Goal: Task Accomplishment & Management: Use online tool/utility

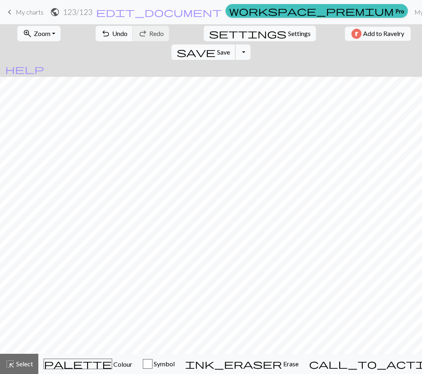
click at [216, 46] on span "save" at bounding box center [196, 51] width 39 height 11
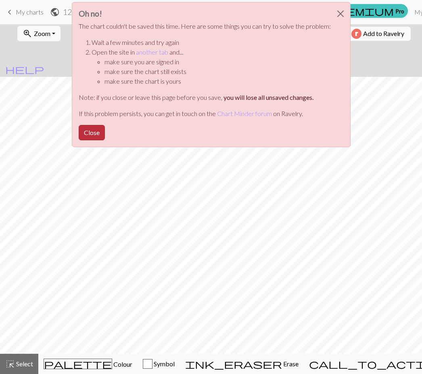
click at [89, 130] on button "Close" at bounding box center [92, 132] width 26 height 15
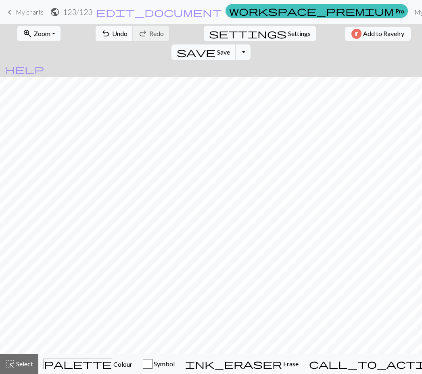
click at [230, 48] on span "Save" at bounding box center [223, 52] width 13 height 8
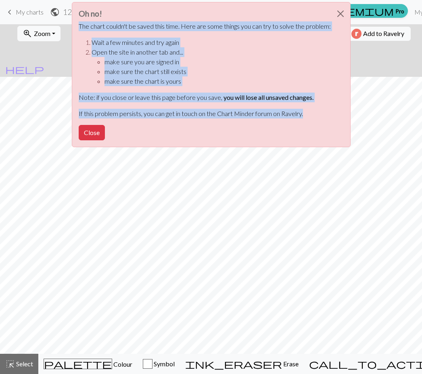
drag, startPoint x: 80, startPoint y: 24, endPoint x: 315, endPoint y: 118, distance: 253.9
click at [315, 118] on div "Oh no! The chart couldn't be saved this time. Here are some things you can try …" at bounding box center [211, 74] width 279 height 145
copy div "The chart couldn't be saved this time. Here are some things you can try to solv…"
click at [336, 12] on button "Close" at bounding box center [340, 13] width 19 height 23
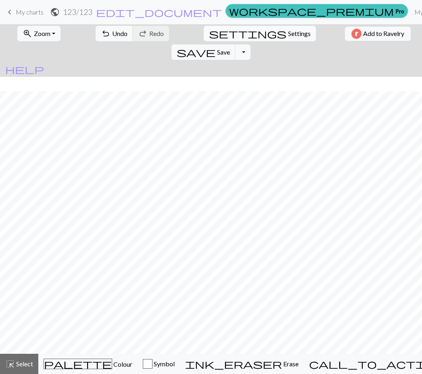
scroll to position [15, 0]
click at [230, 48] on span "Save" at bounding box center [223, 52] width 13 height 8
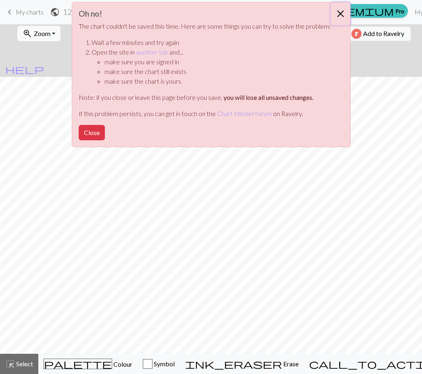
click at [341, 13] on button "Close" at bounding box center [340, 13] width 19 height 23
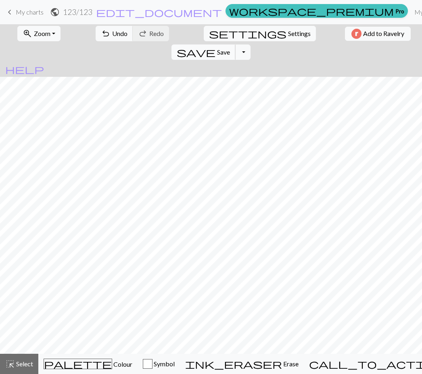
click at [216, 46] on span "save" at bounding box center [196, 51] width 39 height 11
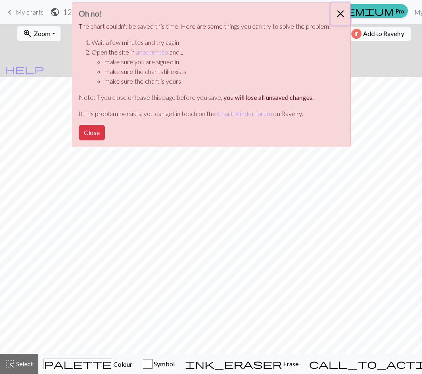
click at [338, 13] on button "Close" at bounding box center [340, 13] width 19 height 23
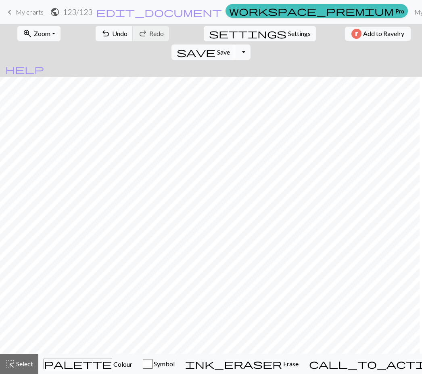
scroll to position [15, 159]
